Goal: Obtain resource: Obtain resource

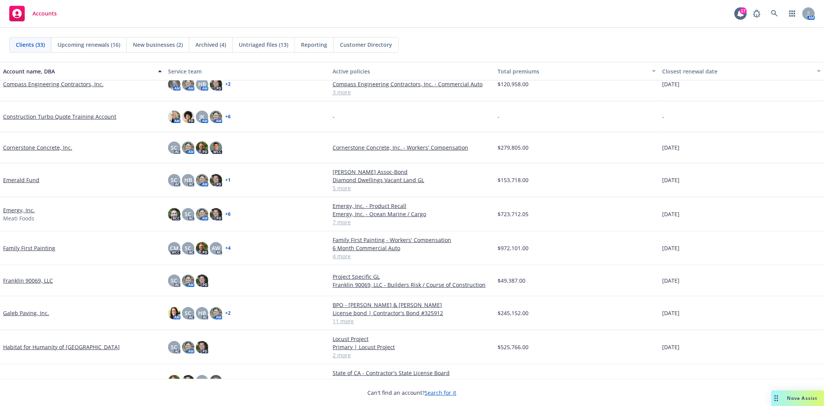
scroll to position [172, 0]
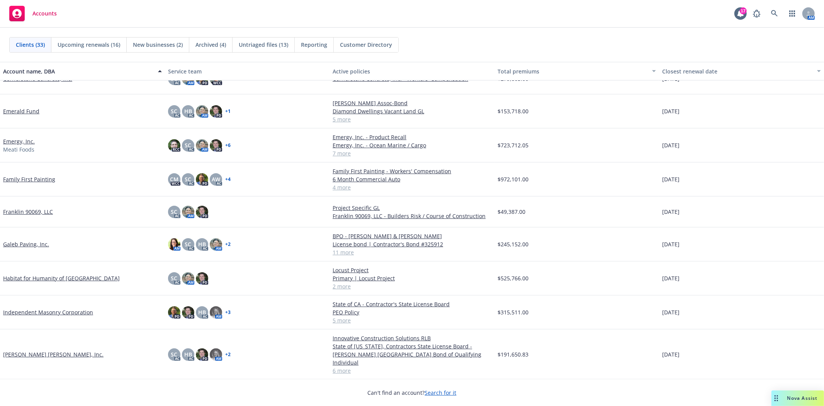
click at [34, 312] on link "Independent Masonry Corporation" at bounding box center [48, 312] width 90 height 8
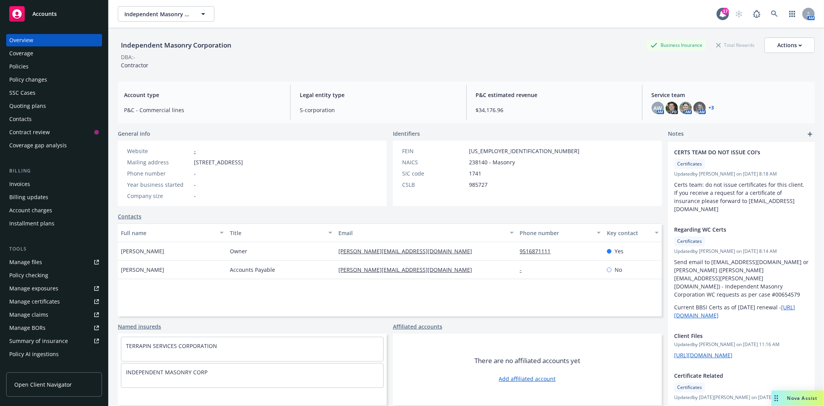
click at [32, 63] on div "Policies" at bounding box center [54, 66] width 90 height 12
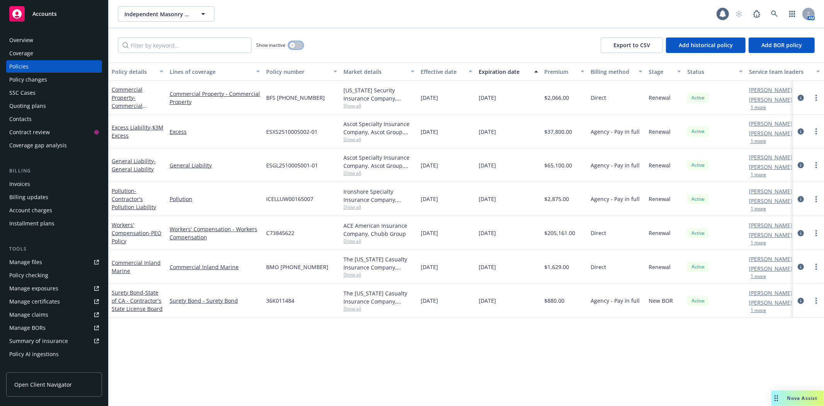
click at [291, 45] on icon "button" at bounding box center [292, 45] width 3 height 3
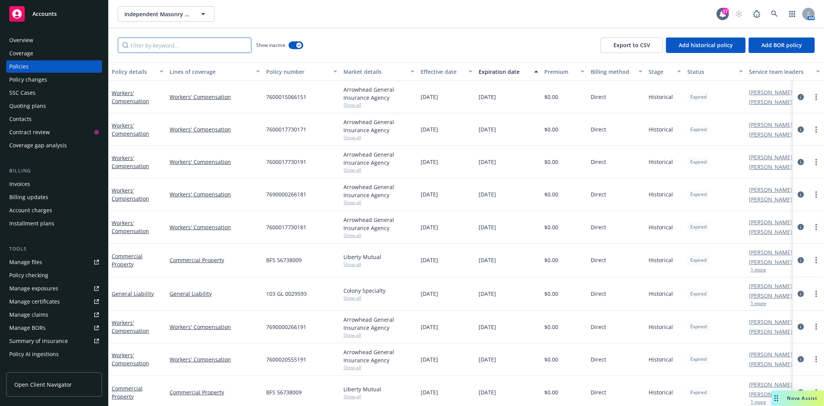
click at [209, 48] on input "Filter by keyword..." at bounding box center [185, 44] width 134 height 15
click at [300, 44] on icon "button" at bounding box center [299, 45] width 3 height 2
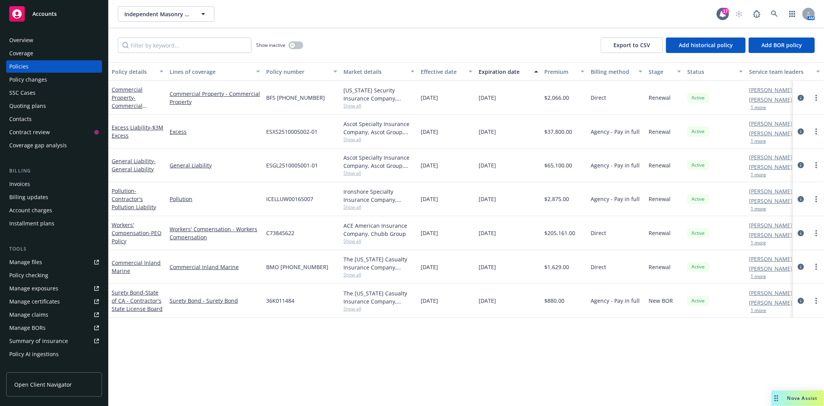
click at [56, 14] on span "Accounts" at bounding box center [44, 14] width 24 height 6
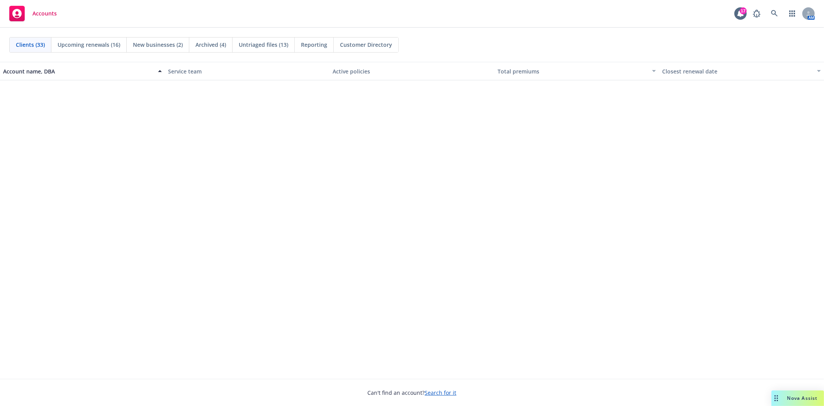
scroll to position [687, 0]
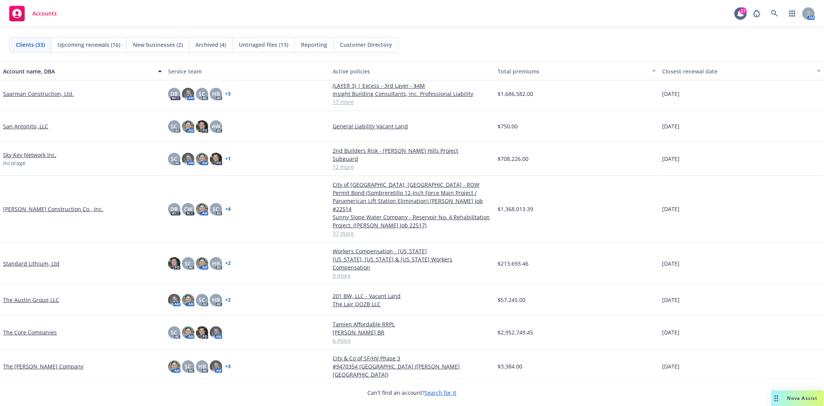
click at [30, 205] on link "[PERSON_NAME] Construction Co., Inc." at bounding box center [53, 209] width 100 height 8
click at [25, 205] on link "[PERSON_NAME] Construction Co., Inc." at bounding box center [53, 209] width 100 height 8
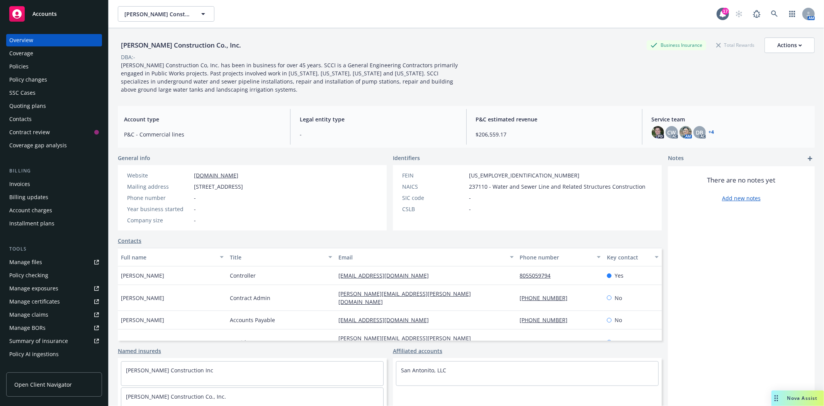
click at [41, 257] on link "Manage files" at bounding box center [54, 262] width 96 height 12
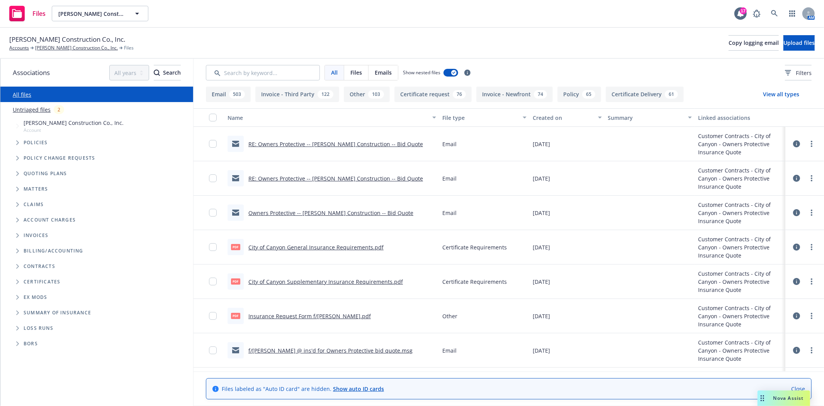
click at [48, 268] on span "Contracts" at bounding box center [40, 266] width 32 height 5
click at [16, 267] on icon "Folder Tree Example" at bounding box center [17, 266] width 3 height 5
click at [23, 296] on icon "Folder Tree Example" at bounding box center [23, 295] width 3 height 5
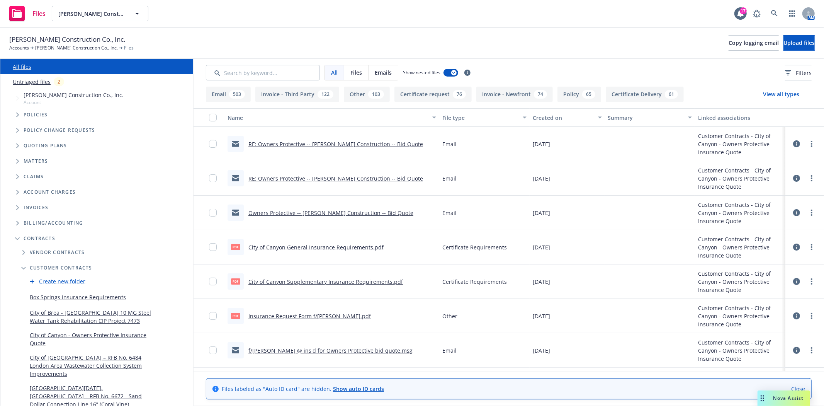
scroll to position [43, 0]
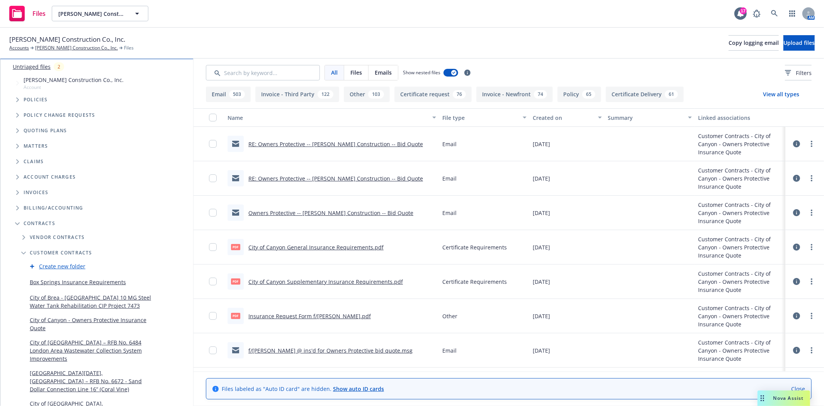
click at [51, 317] on link "City of Canyon - Owners Protective Insurance Quote" at bounding box center [91, 324] width 123 height 16
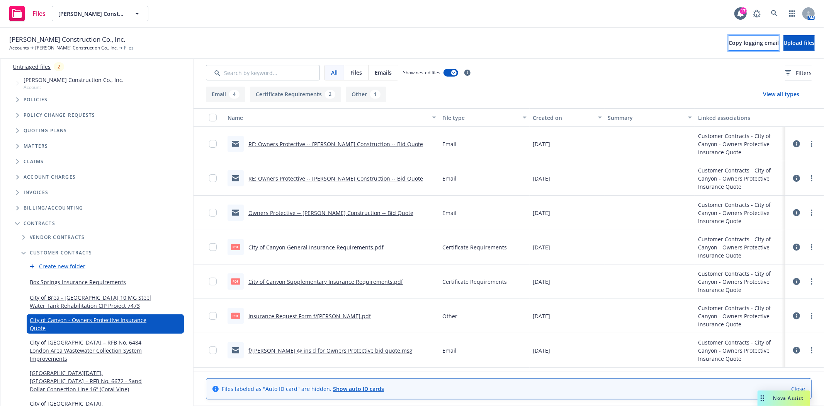
click at [729, 44] on span "Copy logging email" at bounding box center [754, 42] width 50 height 7
